Goal: Navigation & Orientation: Find specific page/section

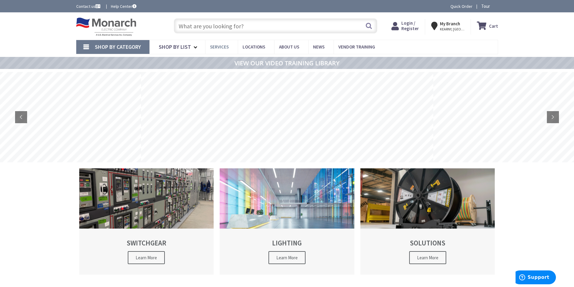
click at [219, 45] on span "Services" at bounding box center [219, 47] width 19 height 6
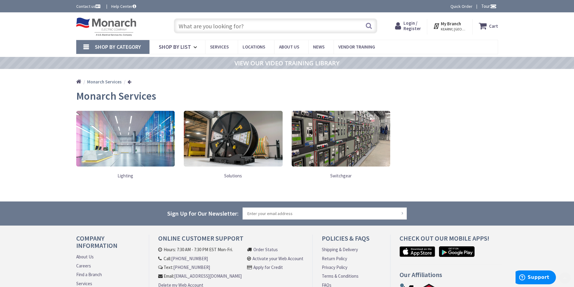
scroll to position [30, 0]
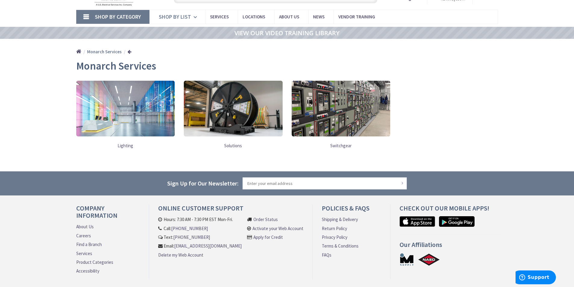
click at [197, 17] on icon at bounding box center [197, 17] width 6 height 13
click at [133, 16] on span "Shop By Category" at bounding box center [118, 16] width 46 height 7
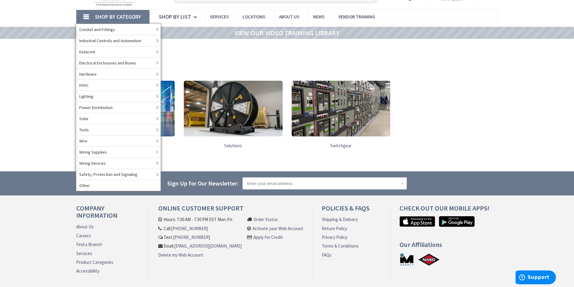
scroll to position [0, 0]
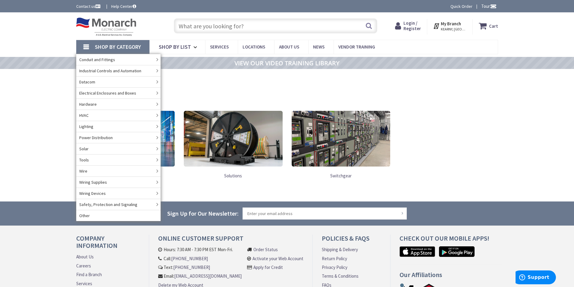
click at [457, 107] on div "Monarch Services Lighting Solutions Switchgear" at bounding box center [287, 139] width 422 height 99
